Goal: Transaction & Acquisition: Purchase product/service

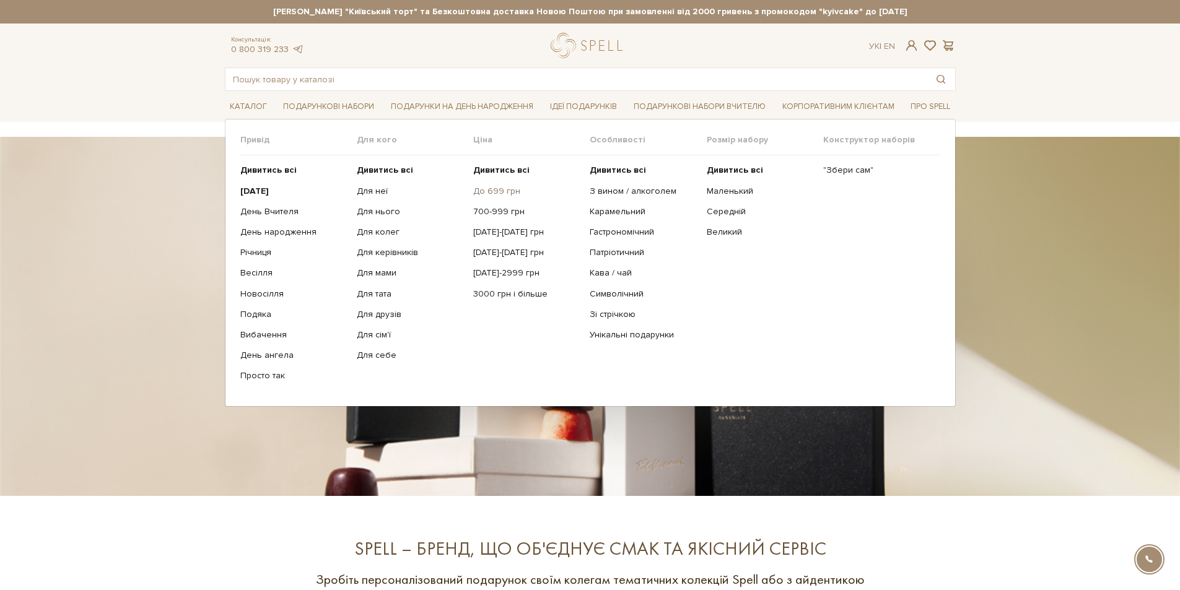
click at [500, 190] on link "До 699 грн" at bounding box center [526, 191] width 107 height 11
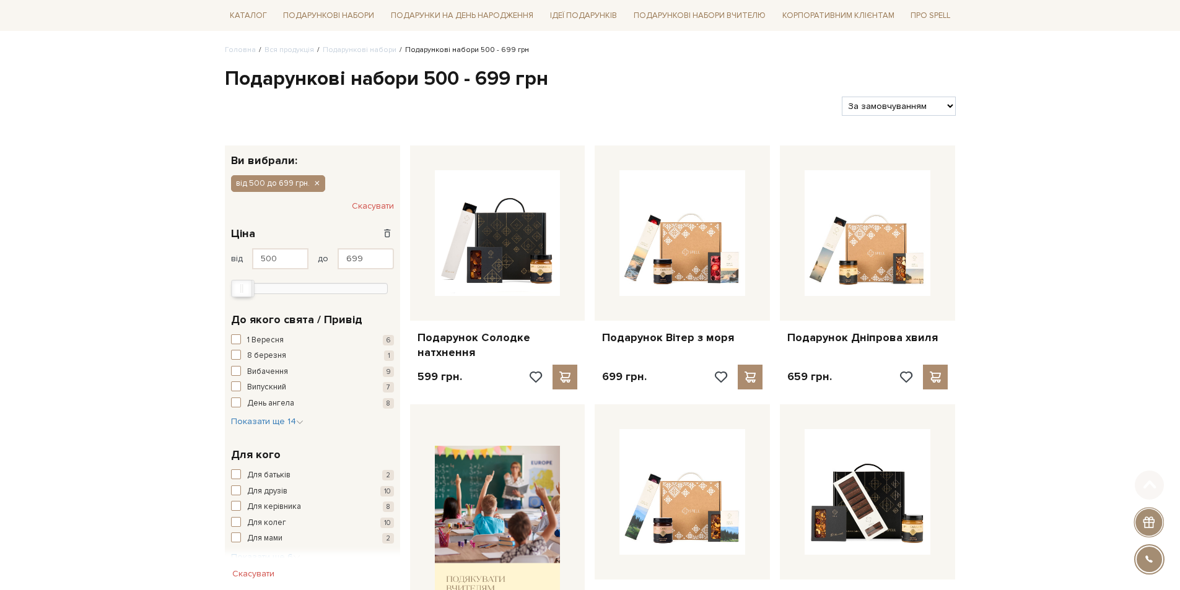
scroll to position [186, 0]
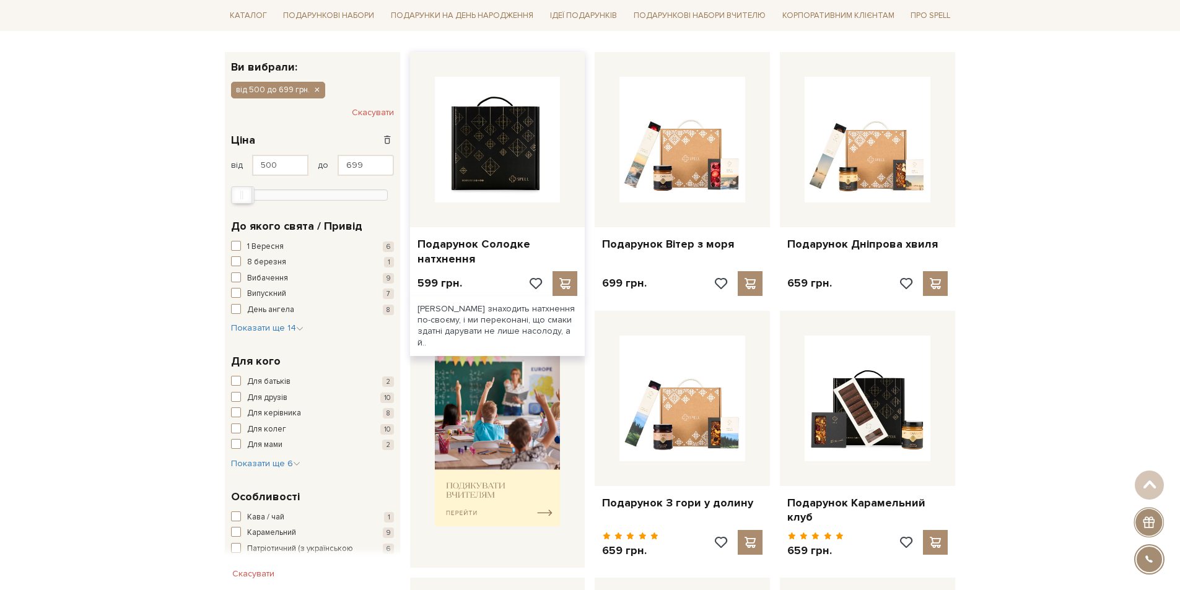
click at [506, 177] on img at bounding box center [498, 140] width 126 height 126
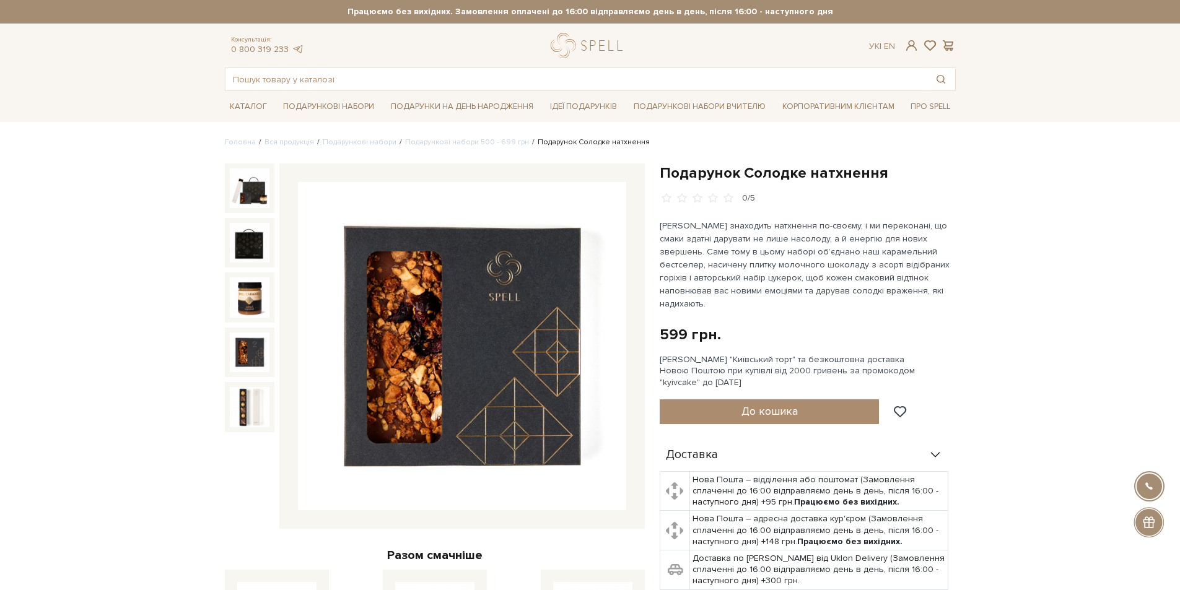
click at [257, 346] on img at bounding box center [250, 353] width 40 height 40
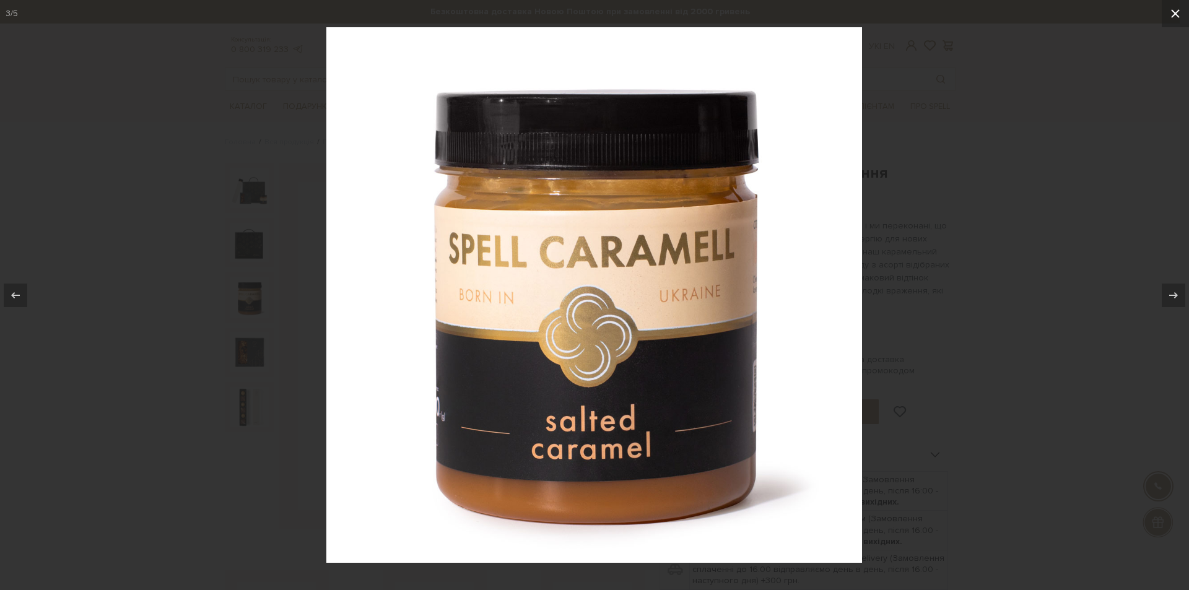
click at [1176, 6] on icon at bounding box center [1175, 13] width 15 height 15
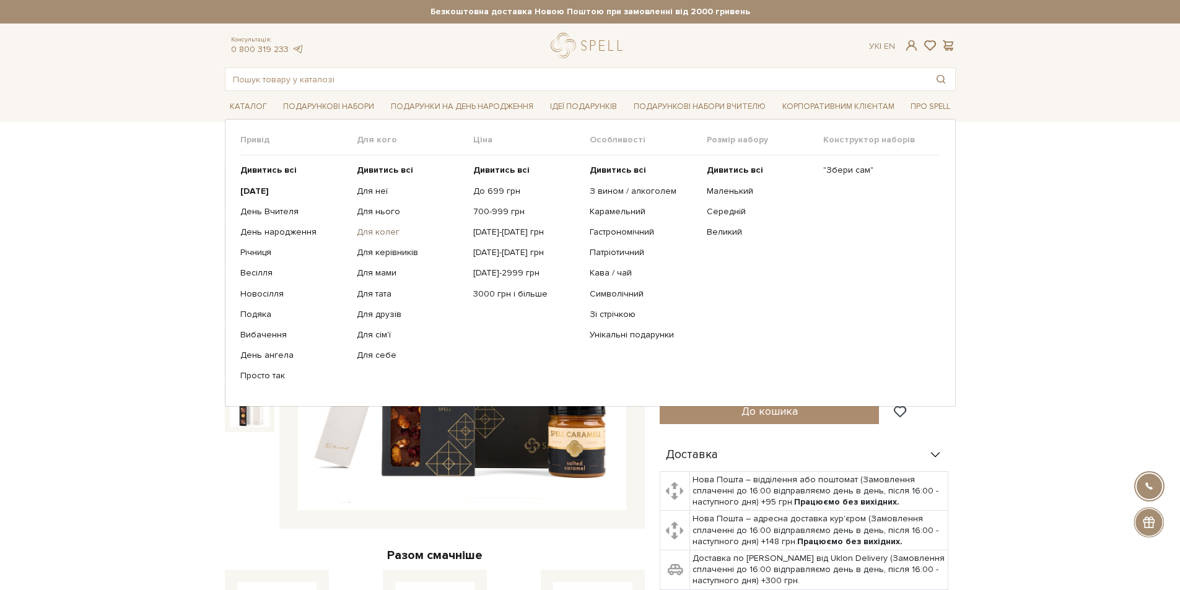
click at [390, 233] on link "Для колег" at bounding box center [410, 232] width 107 height 11
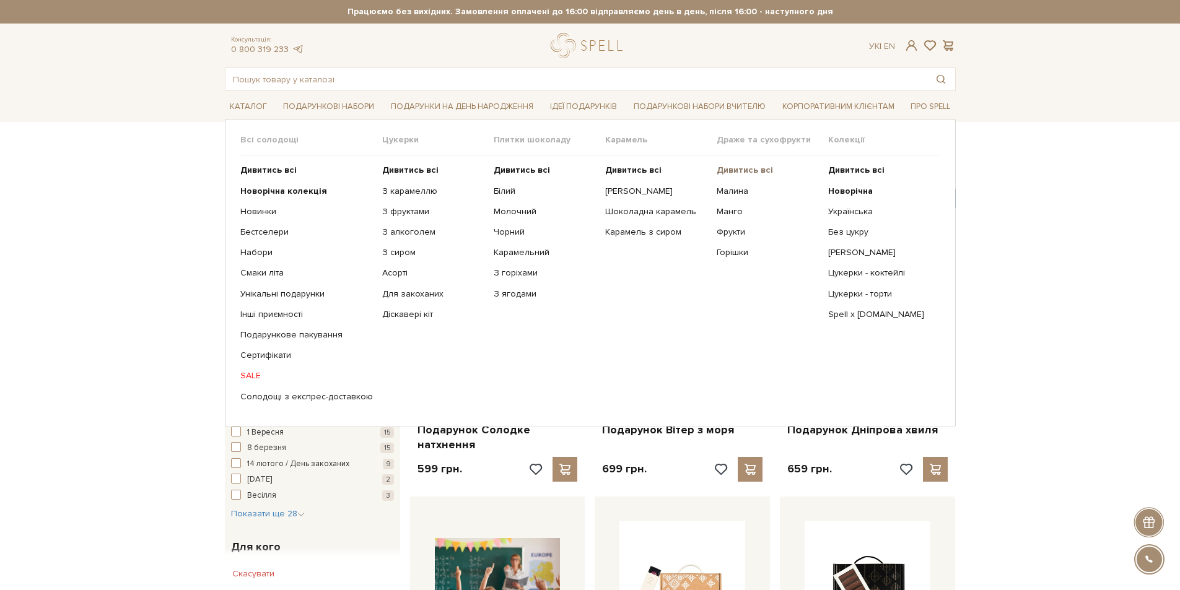
click at [739, 172] on b "Дивитись всі" at bounding box center [744, 170] width 56 height 11
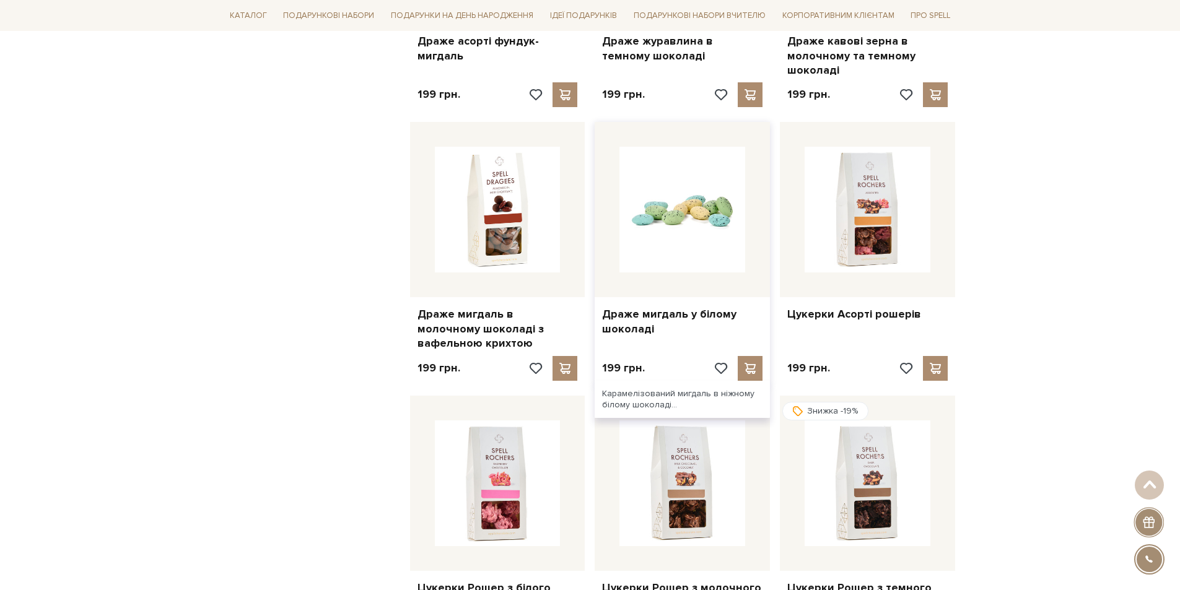
scroll to position [924, 0]
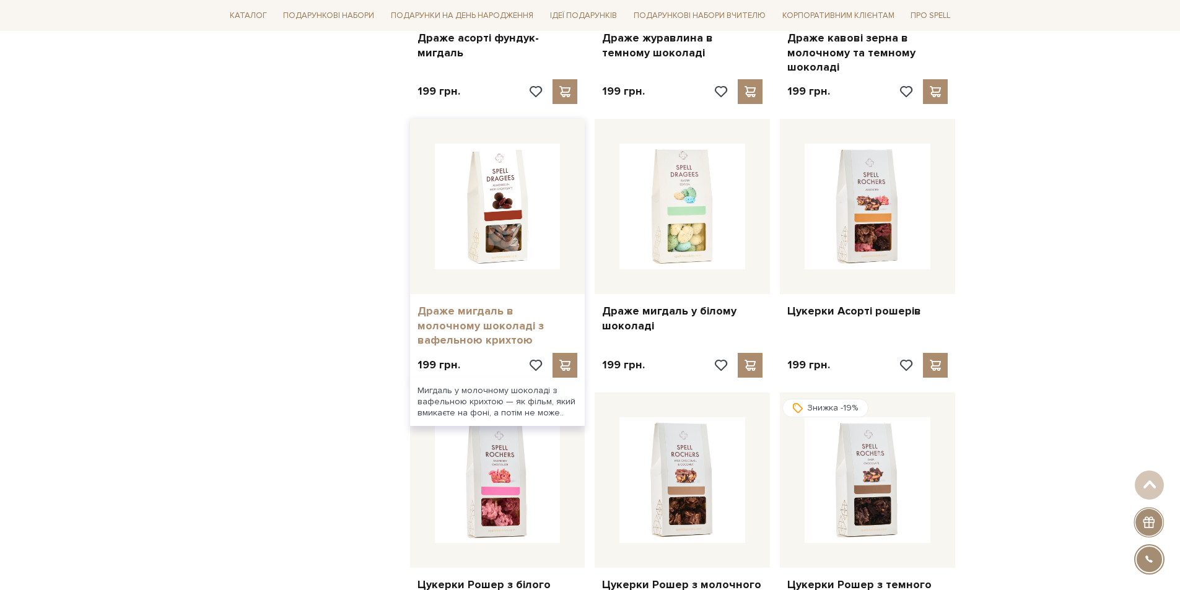
click at [487, 316] on link "Драже мигдаль в молочному шоколаді з вафельною крихтою" at bounding box center [497, 325] width 160 height 43
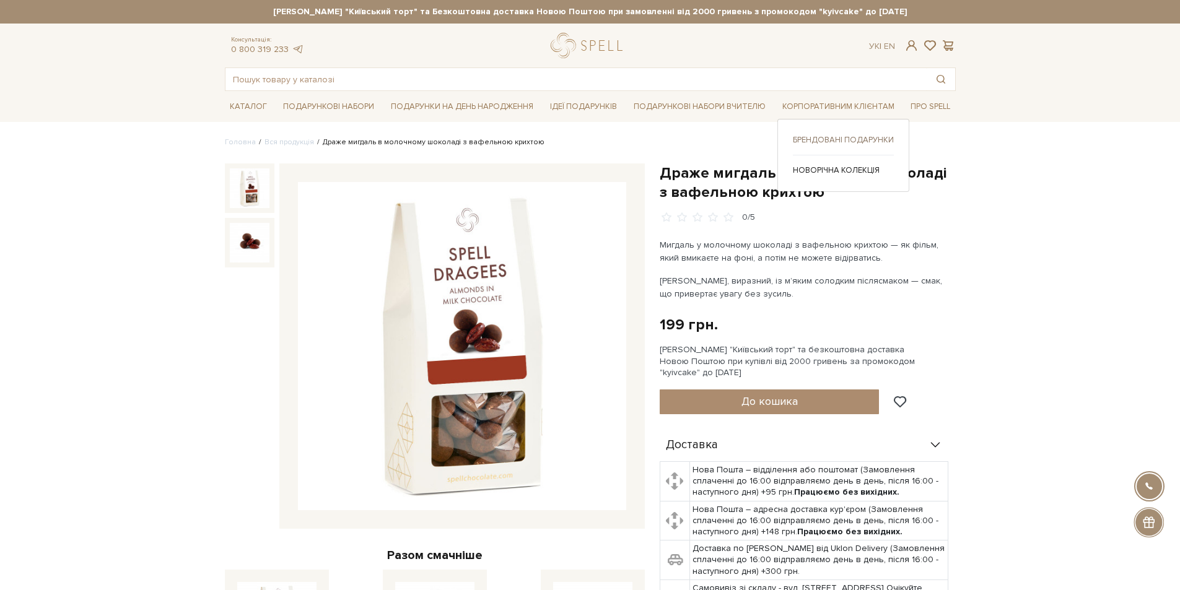
click at [844, 141] on link "Брендовані подарунки" at bounding box center [843, 139] width 101 height 11
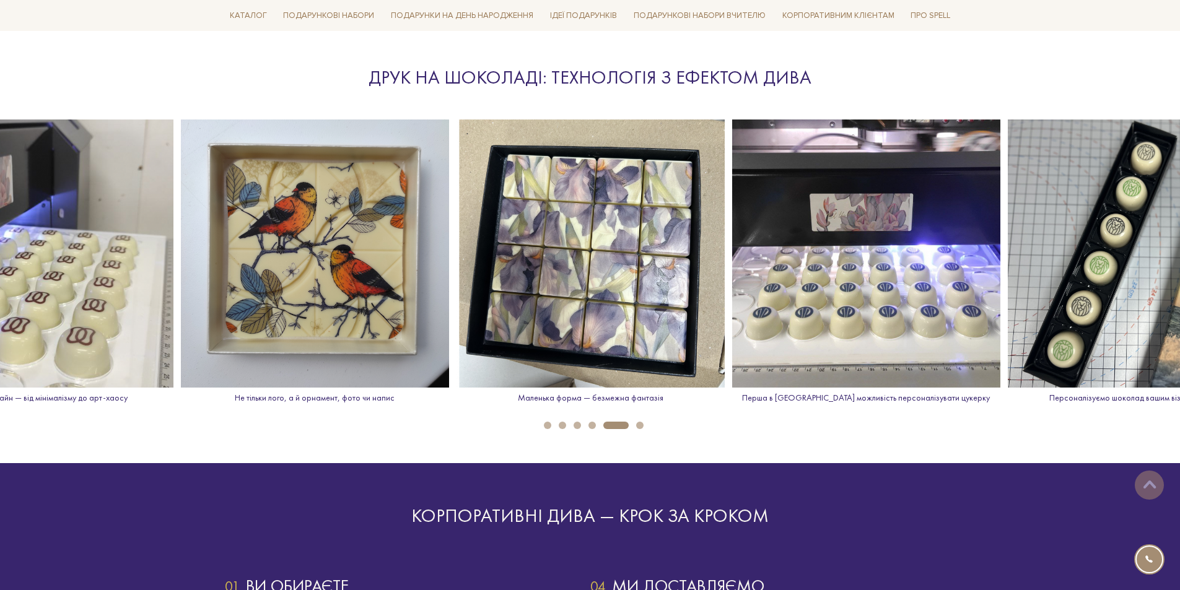
scroll to position [1796, 0]
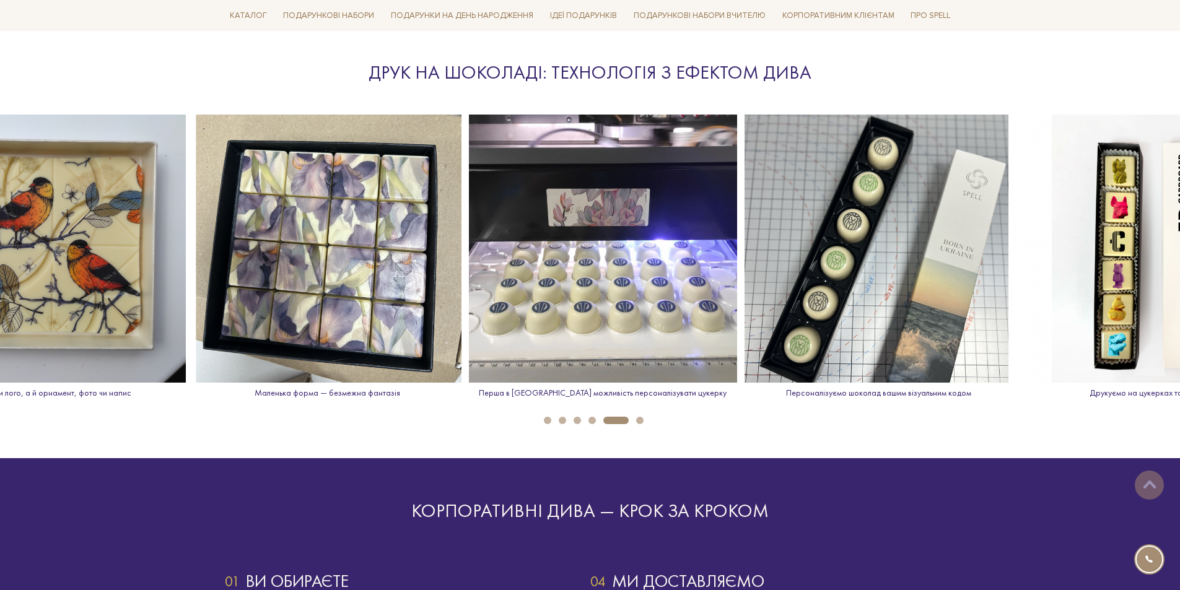
drag, startPoint x: 612, startPoint y: 329, endPoint x: 343, endPoint y: 320, distance: 269.5
click at [343, 320] on img at bounding box center [327, 249] width 268 height 268
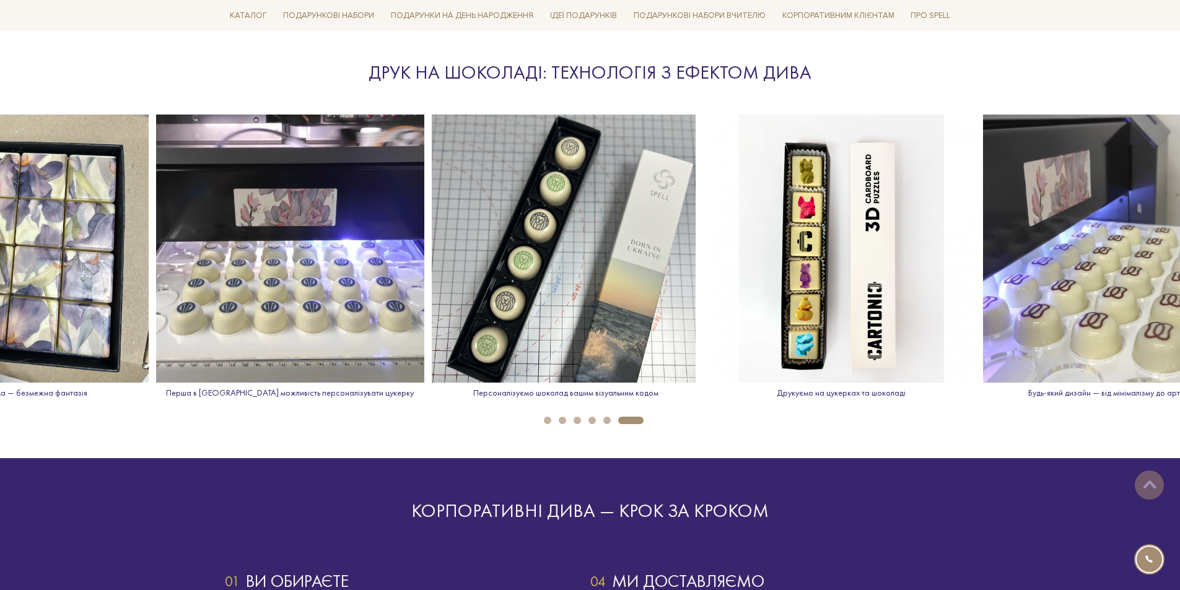
drag, startPoint x: 744, startPoint y: 338, endPoint x: 217, endPoint y: 325, distance: 527.7
click at [432, 325] on img at bounding box center [566, 249] width 268 height 268
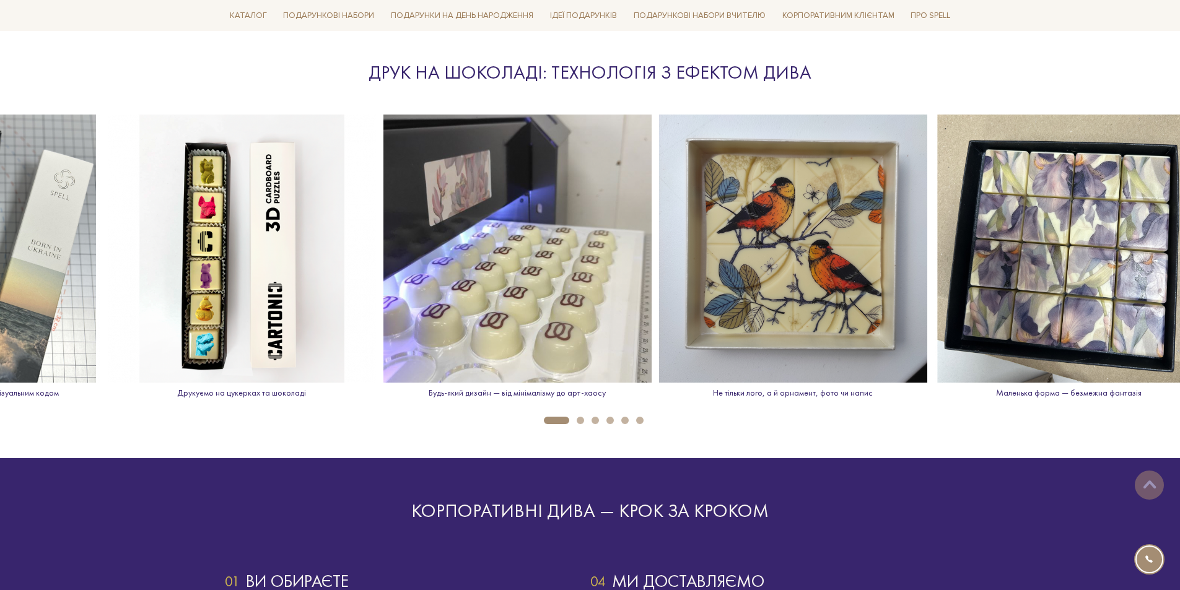
click at [488, 231] on img at bounding box center [517, 249] width 268 height 268
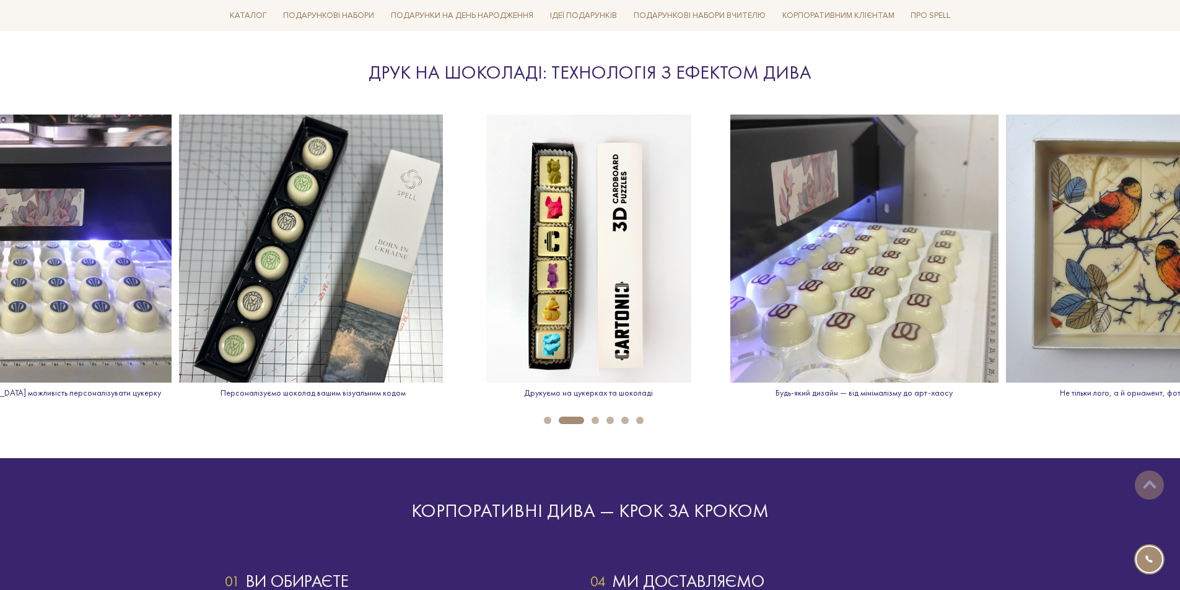
drag, startPoint x: 858, startPoint y: 279, endPoint x: 253, endPoint y: 278, distance: 604.3
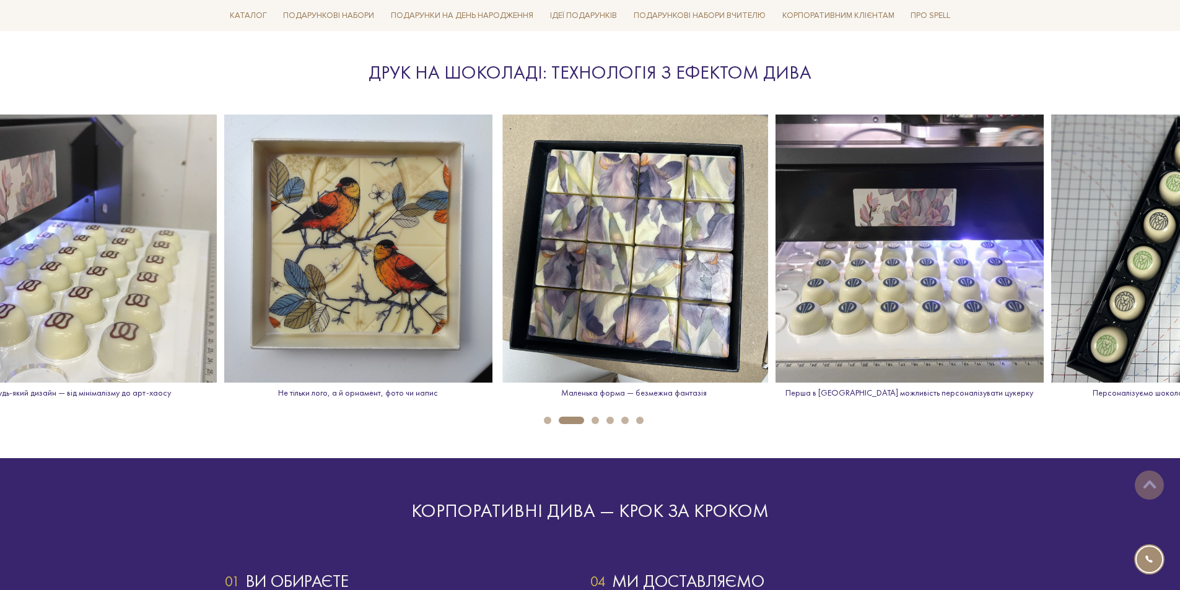
drag, startPoint x: 869, startPoint y: 293, endPoint x: 85, endPoint y: 256, distance: 784.2
click at [85, 256] on img at bounding box center [83, 249] width 268 height 268
